Goal: Transaction & Acquisition: Subscribe to service/newsletter

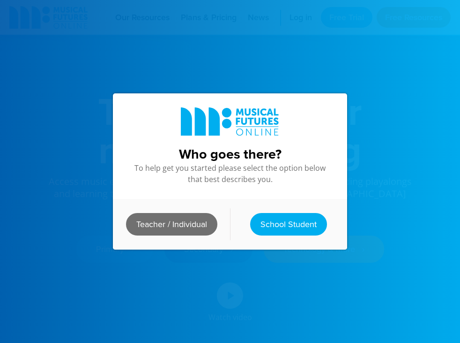
click at [201, 230] on link "Teacher / Individual" at bounding box center [171, 224] width 91 height 22
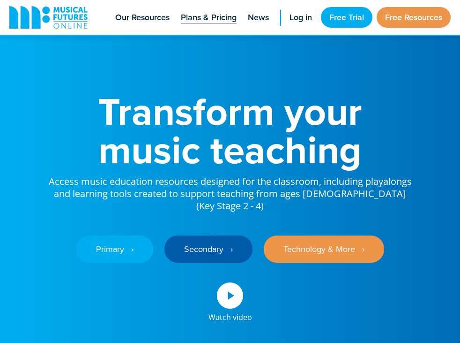
click at [196, 25] on link "Plans & Pricing" at bounding box center [208, 17] width 65 height 35
click at [307, 18] on span "Log in" at bounding box center [301, 17] width 22 height 13
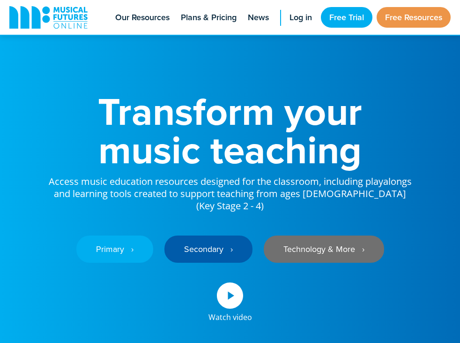
click at [305, 235] on link "Technology & More ‎‏‏‎ ‎ ›" at bounding box center [324, 248] width 120 height 27
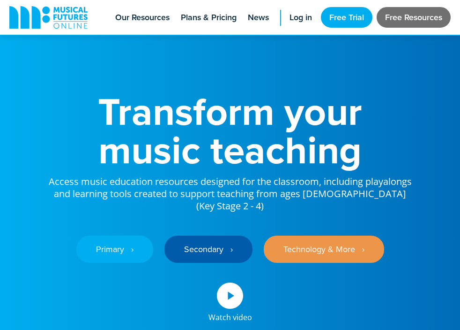
click at [435, 21] on link "Free Resources" at bounding box center [414, 17] width 74 height 21
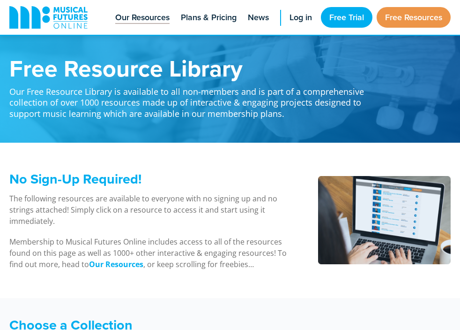
click at [157, 16] on span "Our Resources" at bounding box center [142, 17] width 54 height 13
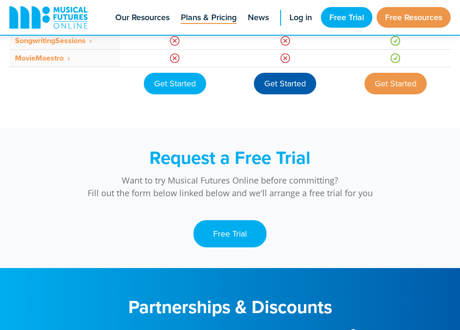
scroll to position [937, 0]
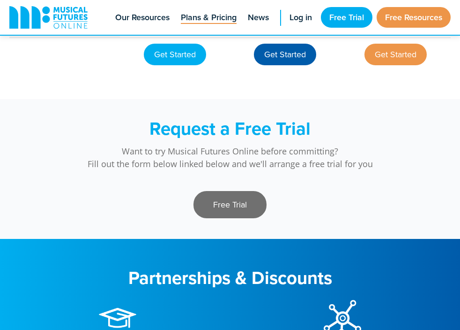
click at [251, 215] on link "Free Trial" at bounding box center [230, 204] width 73 height 27
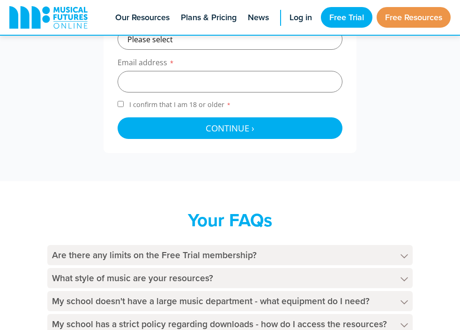
scroll to position [403, 0]
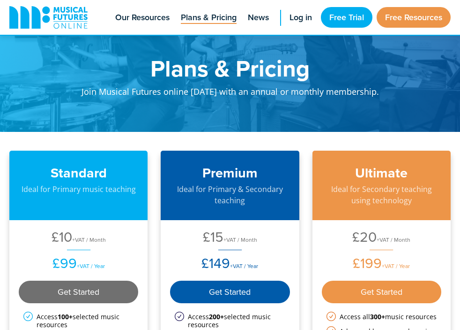
click at [113, 292] on div "Get Started" at bounding box center [79, 291] width 120 height 22
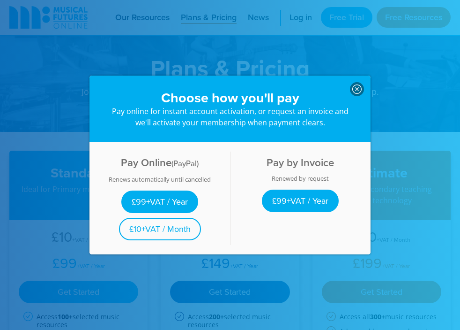
click at [355, 92] on icon at bounding box center [356, 88] width 9 height 9
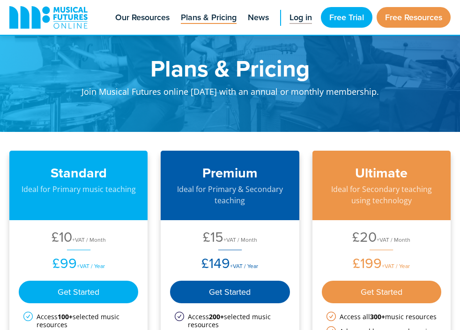
click at [298, 14] on span "Log in" at bounding box center [301, 17] width 22 height 13
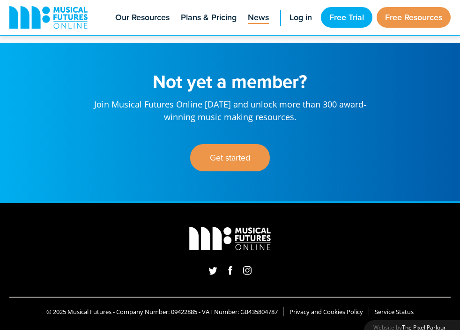
scroll to position [823, 0]
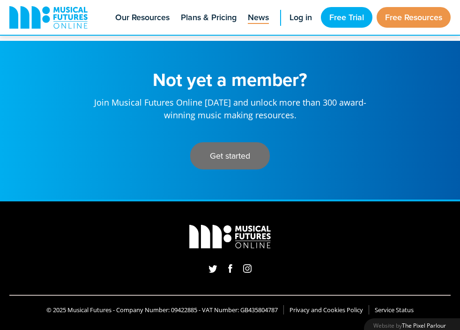
click at [259, 146] on link "Get started" at bounding box center [230, 155] width 80 height 27
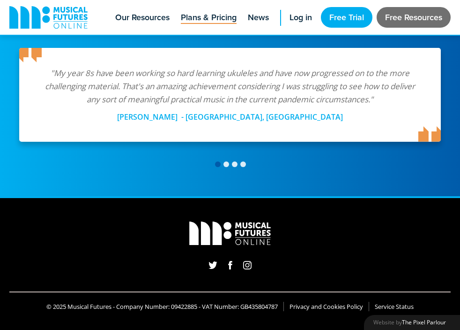
scroll to position [1744, 0]
